Goal: Task Accomplishment & Management: Manage account settings

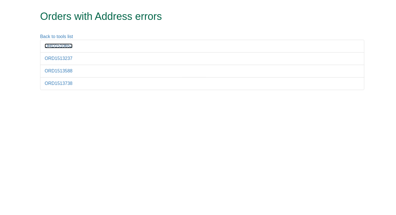
click at [49, 46] on link "ORD1510652" at bounding box center [59, 45] width 28 height 5
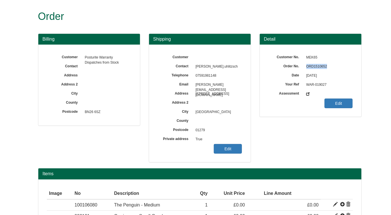
drag, startPoint x: 307, startPoint y: 67, endPoint x: 329, endPoint y: 67, distance: 22.2
click at [329, 67] on span "ORD1510652" at bounding box center [328, 66] width 49 height 9
copy span "ORD1510652"
click at [232, 148] on link "Edit" at bounding box center [228, 149] width 28 height 10
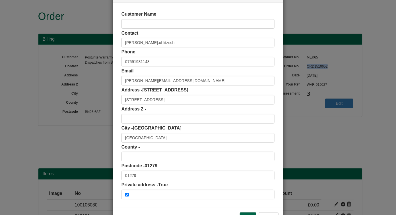
scroll to position [42, 0]
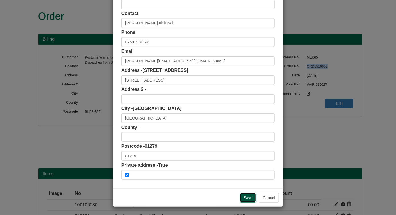
click at [244, 196] on input "Save" at bounding box center [248, 198] width 16 height 10
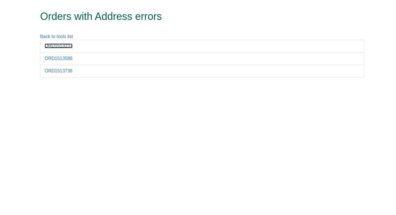
click at [50, 45] on link "ORD1513237" at bounding box center [59, 45] width 28 height 5
click at [53, 44] on link "ORD1513237" at bounding box center [59, 45] width 28 height 5
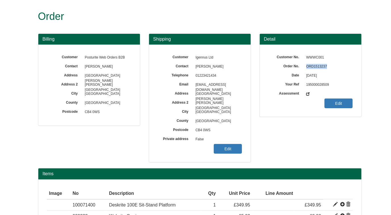
drag, startPoint x: 306, startPoint y: 66, endPoint x: 329, endPoint y: 67, distance: 22.2
click at [329, 67] on span "ORD1513237" at bounding box center [328, 66] width 49 height 9
copy span "ORD1513237"
click at [231, 148] on link "Edit" at bounding box center [228, 149] width 28 height 10
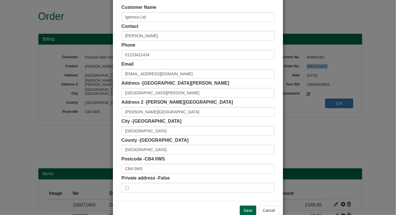
scroll to position [42, 0]
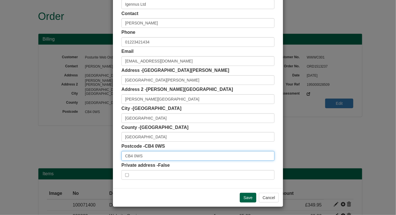
drag, startPoint x: 145, startPoint y: 157, endPoint x: 120, endPoint y: 155, distance: 25.3
click at [121, 155] on input "CB4 0WS" at bounding box center [197, 156] width 153 height 10
paste input "CB4 0WS"
type input "CB4 0WS"
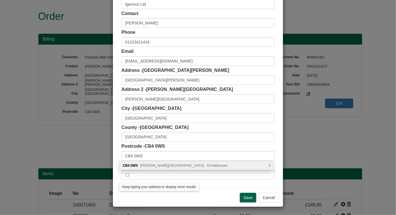
click at [188, 165] on span "Cowley Road, Cambridge - 53 Addresses" at bounding box center [183, 166] width 87 height 4
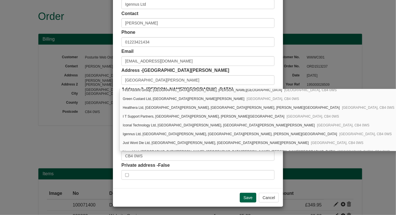
scroll to position [217, 0]
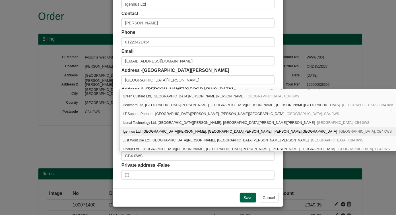
click at [339, 130] on span "Cambridge, CB4 0WS" at bounding box center [365, 132] width 52 height 4
type input "Igennus Ltd"
type input "St. Johns Innovation Centre, St. Johns Innovation Park, Cowley Road"
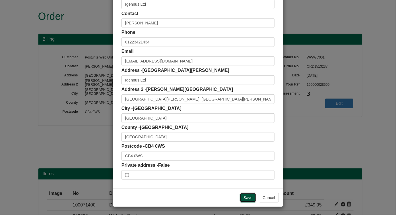
click at [245, 195] on input "Save" at bounding box center [248, 198] width 16 height 10
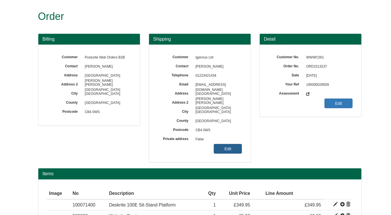
click at [231, 149] on link "Edit" at bounding box center [228, 149] width 28 height 10
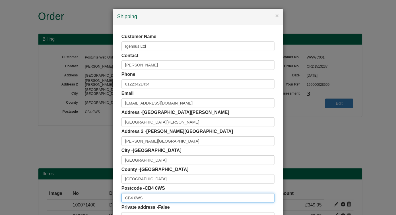
drag, startPoint x: 146, startPoint y: 197, endPoint x: 111, endPoint y: 198, distance: 35.3
click at [113, 198] on div "Customer Name Igennus Ltd Contact [PERSON_NAME] Phone [PHONE_NUMBER] Email [EMA…" at bounding box center [198, 128] width 170 height 206
paste input "CB4 0WS"
type input "CB4 0WS"
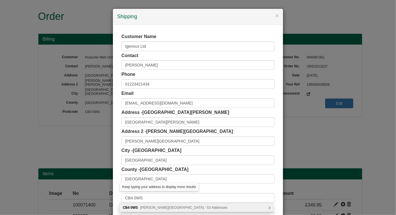
click at [190, 208] on span "[PERSON_NAME][GEOGRAPHIC_DATA] - 53 Addresses" at bounding box center [183, 208] width 87 height 4
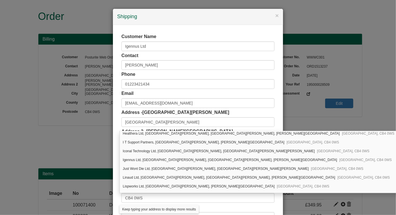
scroll to position [243, 0]
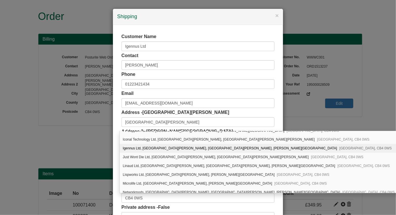
click at [239, 144] on div "Igennus Ltd, [STREET_ADDRESS][PERSON_NAME][PERSON_NAME][PERSON_NAME]" at bounding box center [267, 148] width 295 height 9
type input "Igennus Ltd"
type input "[GEOGRAPHIC_DATA][PERSON_NAME], [GEOGRAPHIC_DATA][PERSON_NAME], [PERSON_NAME][G…"
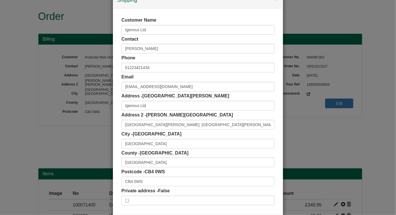
scroll to position [32, 0]
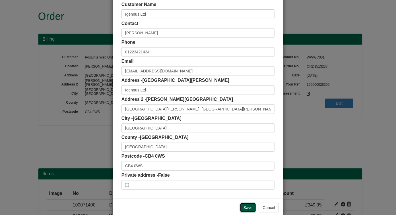
click at [249, 205] on input "Save" at bounding box center [248, 208] width 16 height 10
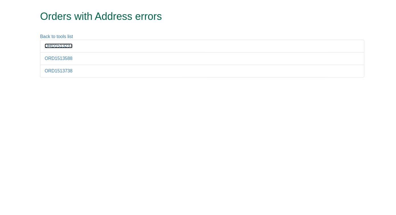
click at [49, 44] on link "ORD1513237" at bounding box center [59, 45] width 28 height 5
click at [45, 46] on link "ORD1513237" at bounding box center [59, 45] width 28 height 5
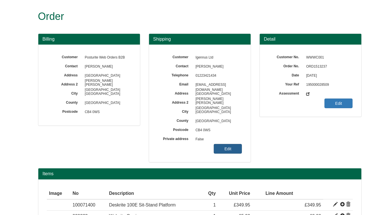
click at [231, 147] on link "Edit" at bounding box center [228, 149] width 28 height 10
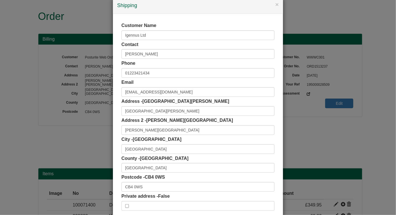
scroll to position [42, 0]
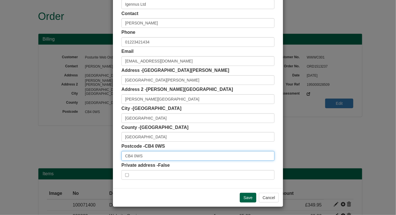
drag, startPoint x: 156, startPoint y: 155, endPoint x: 91, endPoint y: 150, distance: 65.3
click at [91, 150] on div "× Shipping Customer Name Igennus Ltd Contact [PERSON_NAME] Phone [PHONE_NUMBER]…" at bounding box center [198, 107] width 396 height 215
paste input "CB4 0WS"
type input "CB4 0WS"
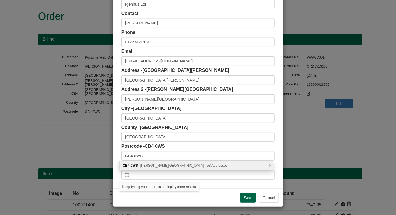
click at [204, 167] on div "CB4 [STREET_ADDRESS][PERSON_NAME] Addresses" at bounding box center [196, 165] width 153 height 9
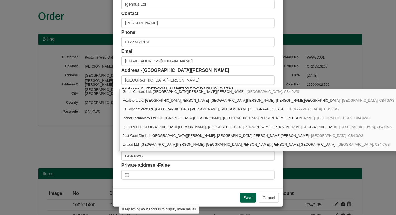
scroll to position [229, 0]
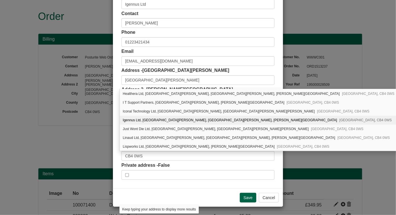
click at [262, 119] on div "Igennus Ltd, [STREET_ADDRESS][PERSON_NAME][PERSON_NAME][PERSON_NAME]" at bounding box center [267, 120] width 295 height 9
type input "Igennus Ltd"
type input "[GEOGRAPHIC_DATA][PERSON_NAME], [GEOGRAPHIC_DATA][PERSON_NAME], [PERSON_NAME][G…"
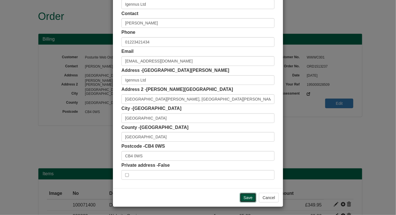
click at [248, 196] on input "Save" at bounding box center [248, 198] width 16 height 10
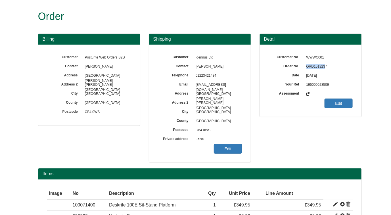
drag, startPoint x: 307, startPoint y: 65, endPoint x: 327, endPoint y: 64, distance: 20.5
click at [327, 64] on span "ORD1513237" at bounding box center [328, 66] width 49 height 9
copy span "ORD1513237"
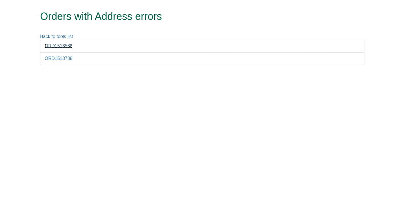
click at [57, 44] on link "ORD1513588" at bounding box center [59, 45] width 28 height 5
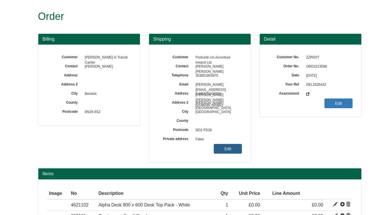
click at [230, 148] on link "Edit" at bounding box center [228, 149] width 28 height 10
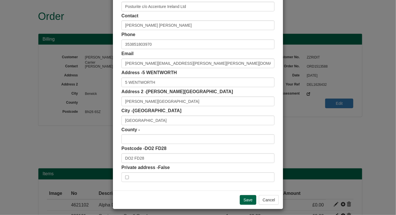
scroll to position [41, 0]
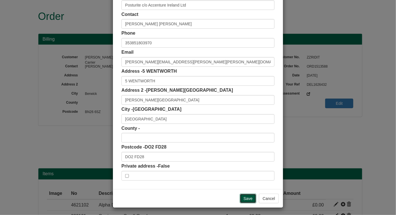
click at [248, 196] on input "Save" at bounding box center [248, 199] width 16 height 10
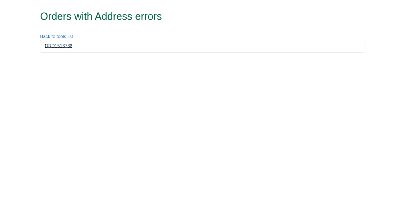
click at [55, 45] on link "ORD1513738" at bounding box center [59, 45] width 28 height 5
click at [63, 45] on link "ORD1513738" at bounding box center [59, 45] width 28 height 5
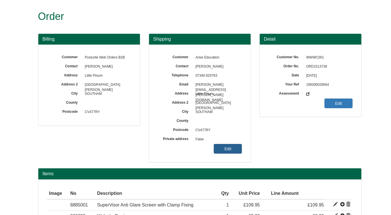
click at [226, 152] on link "Edit" at bounding box center [228, 149] width 28 height 10
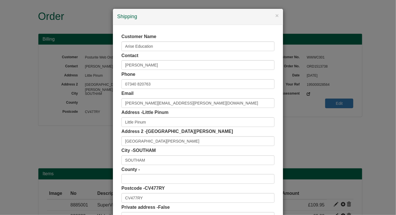
scroll to position [42, 0]
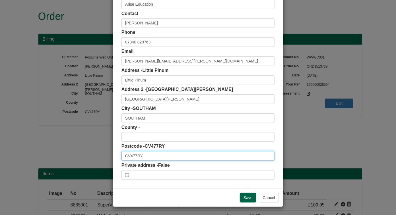
click at [133, 155] on input "CV477RY" at bounding box center [197, 156] width 153 height 10
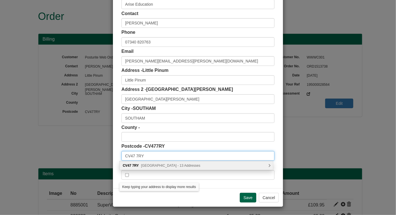
type input "CV47 7RY"
click at [191, 164] on span "Shuckburgh Road, Southam - 13 Addresses" at bounding box center [170, 166] width 59 height 4
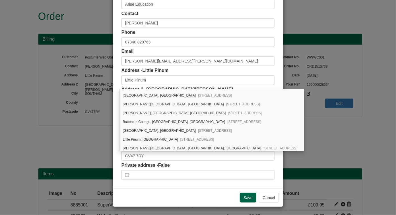
scroll to position [43, 0]
click at [214, 137] on span "Priors Marston, Southam, CV47 7RY" at bounding box center [197, 139] width 34 height 4
type input "Little Pinum, [GEOGRAPHIC_DATA]"
type input "Priors [PERSON_NAME]"
type input "Southam"
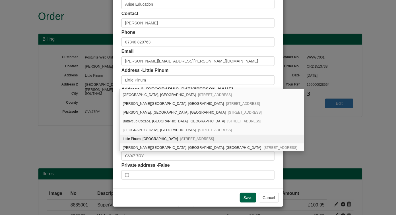
type input "[GEOGRAPHIC_DATA]"
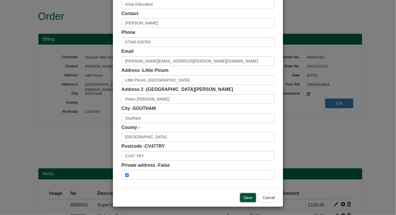
click at [249, 198] on input "Save" at bounding box center [248, 198] width 16 height 10
